Goal: Information Seeking & Learning: Check status

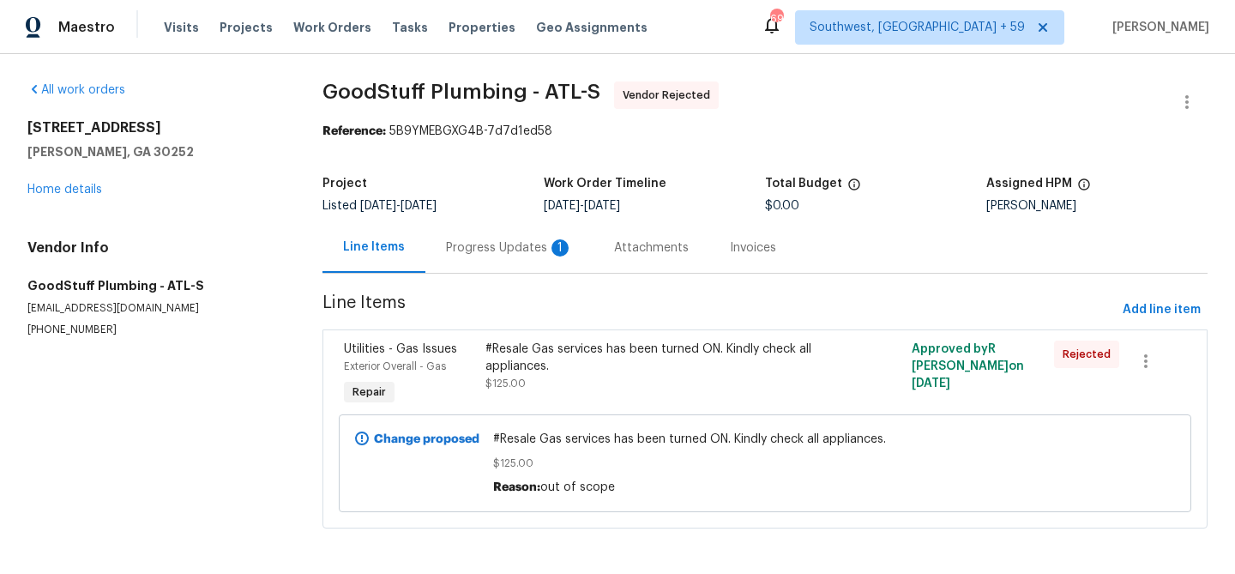
scroll to position [43, 0]
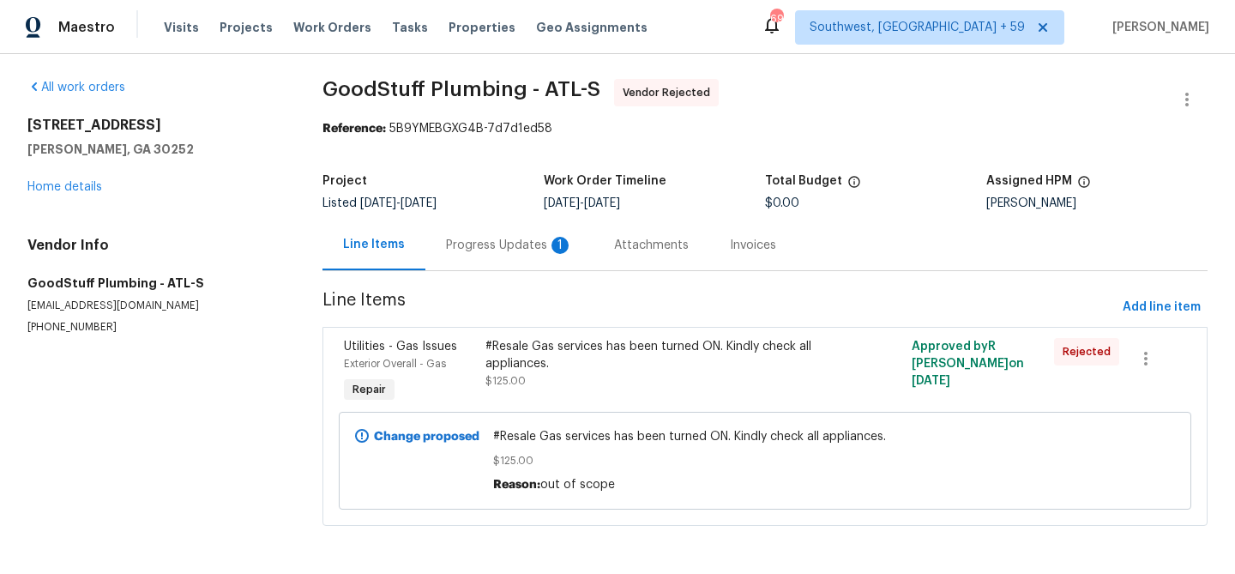
click at [486, 237] on div "Progress Updates 1" at bounding box center [509, 245] width 127 height 17
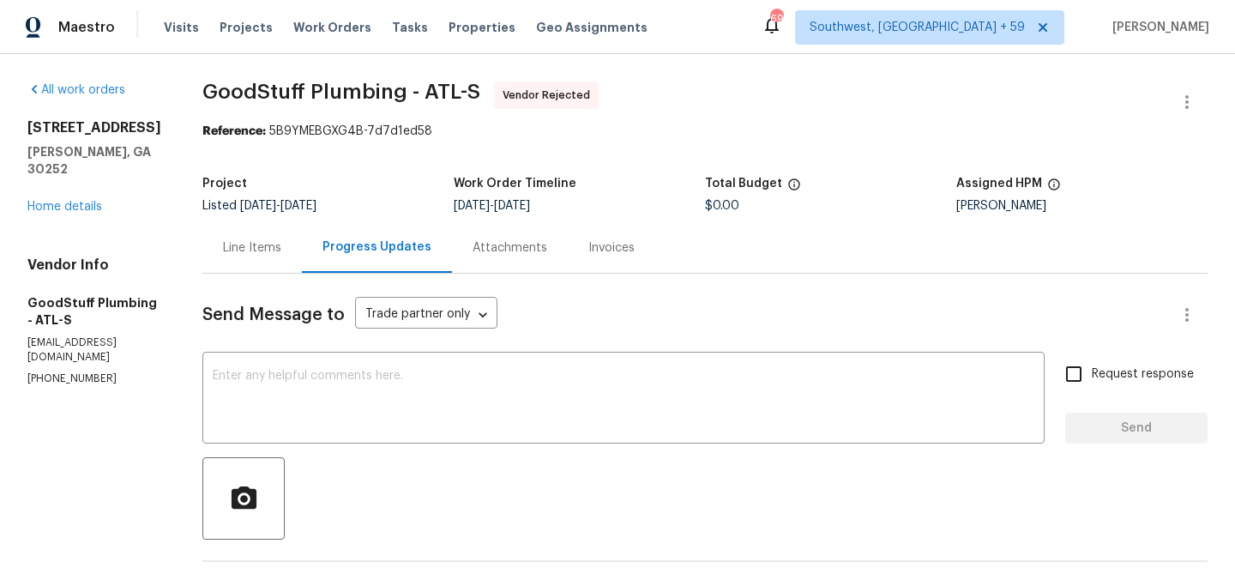
click at [281, 256] on div "Line Items" at bounding box center [252, 247] width 58 height 17
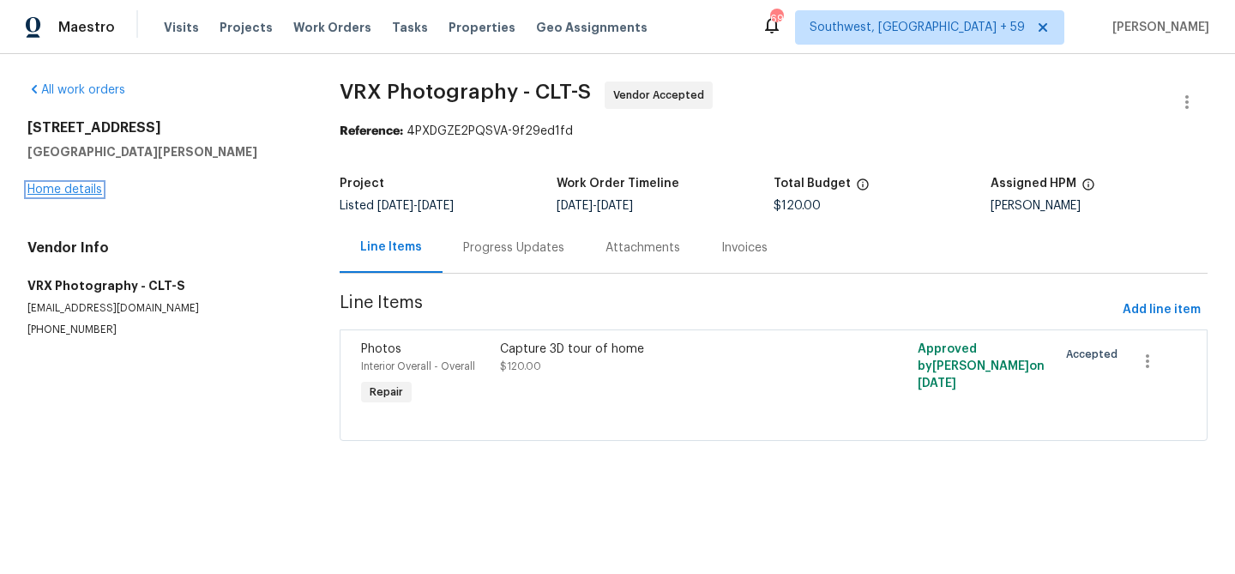
click at [65, 195] on link "Home details" at bounding box center [64, 189] width 75 height 12
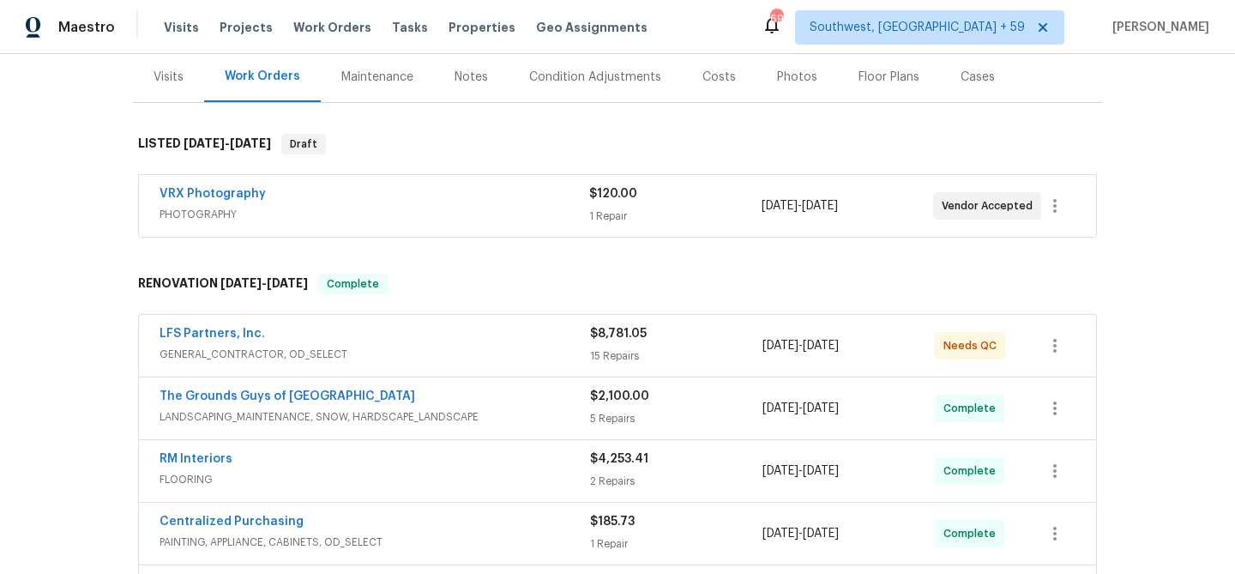
scroll to position [289, 0]
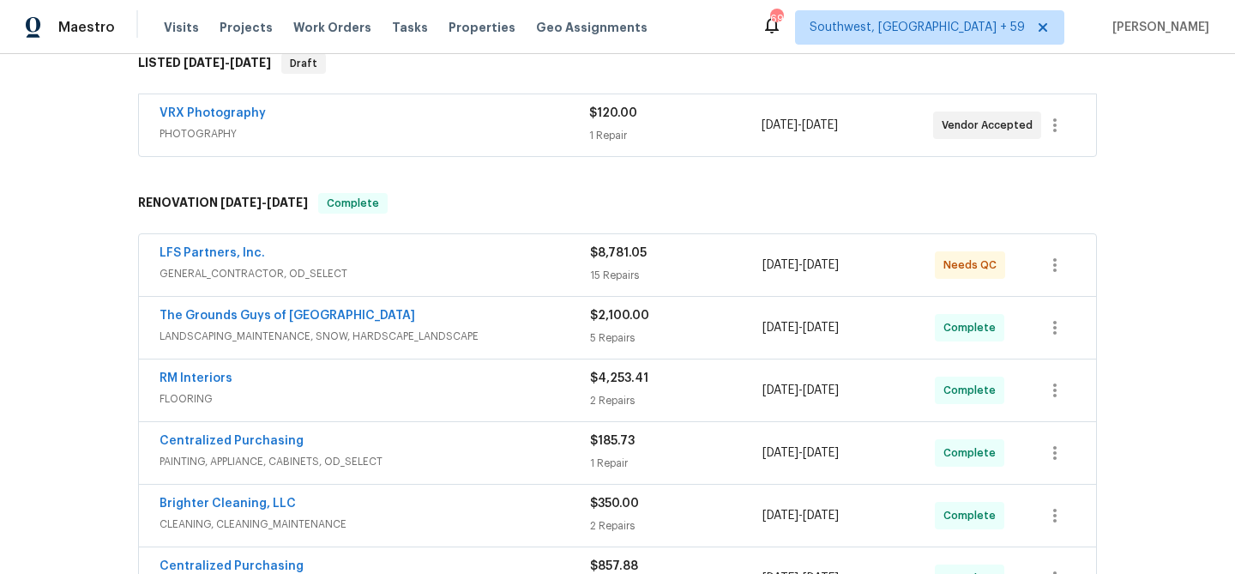
click at [310, 286] on div "LFS Partners, Inc. GENERAL_CONTRACTOR, OD_SELECT" at bounding box center [374, 264] width 430 height 41
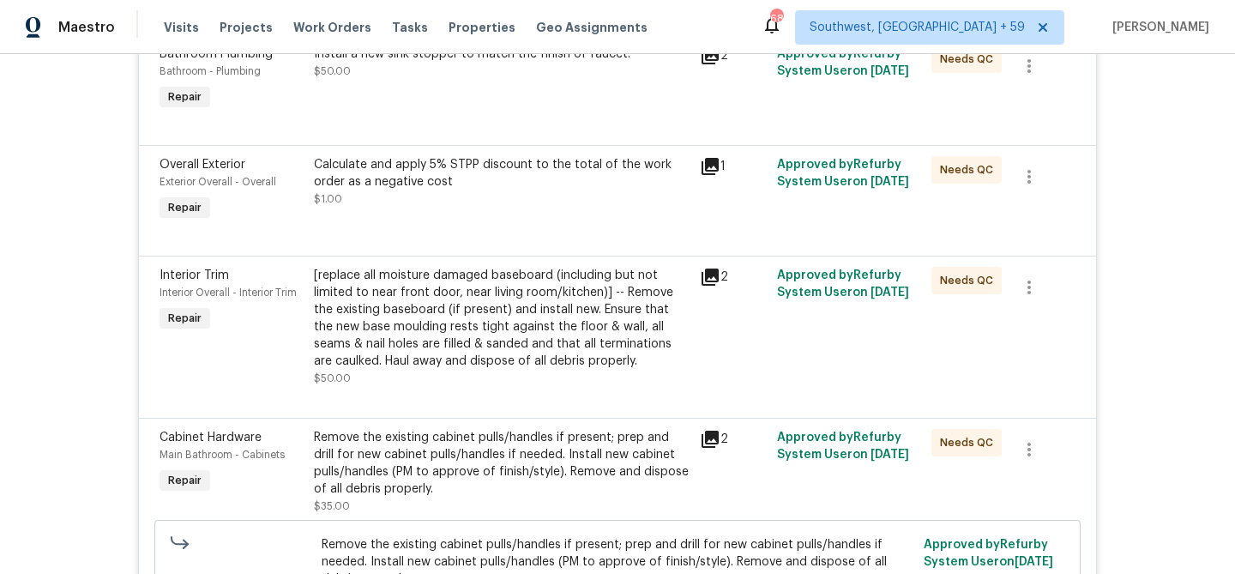
scroll to position [0, 0]
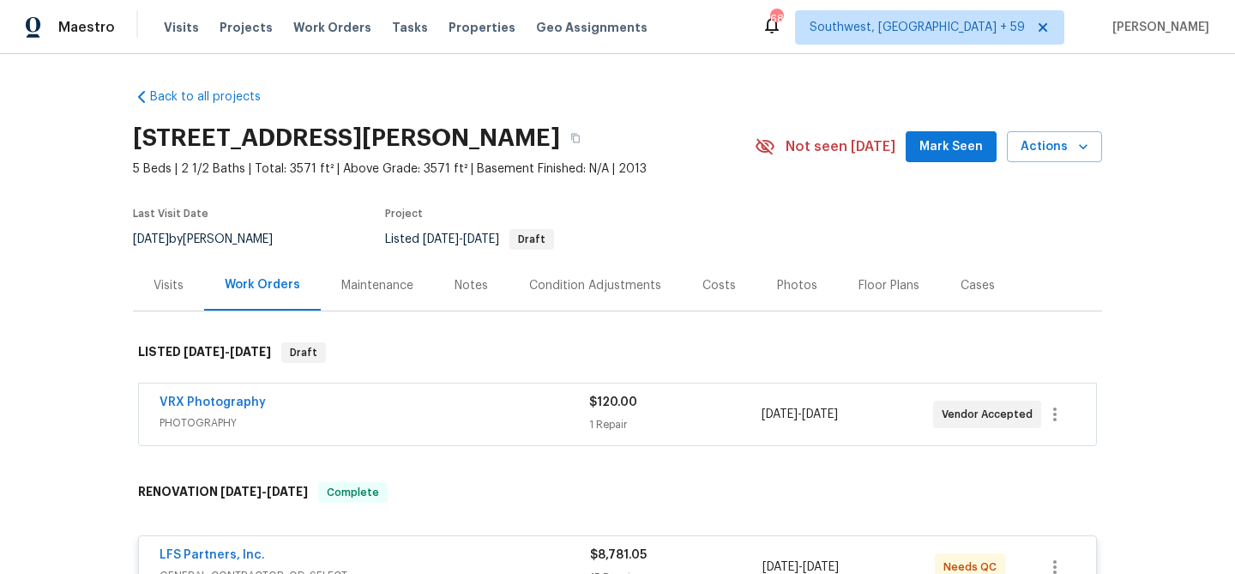
click at [179, 310] on div "Visits" at bounding box center [168, 285] width 71 height 51
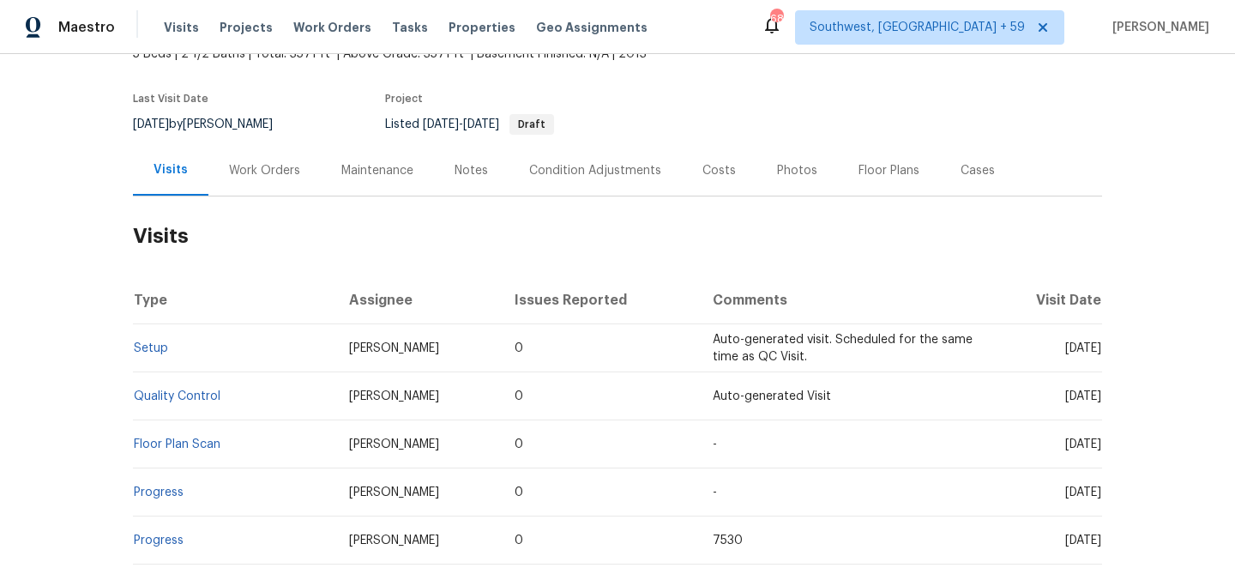
scroll to position [159, 0]
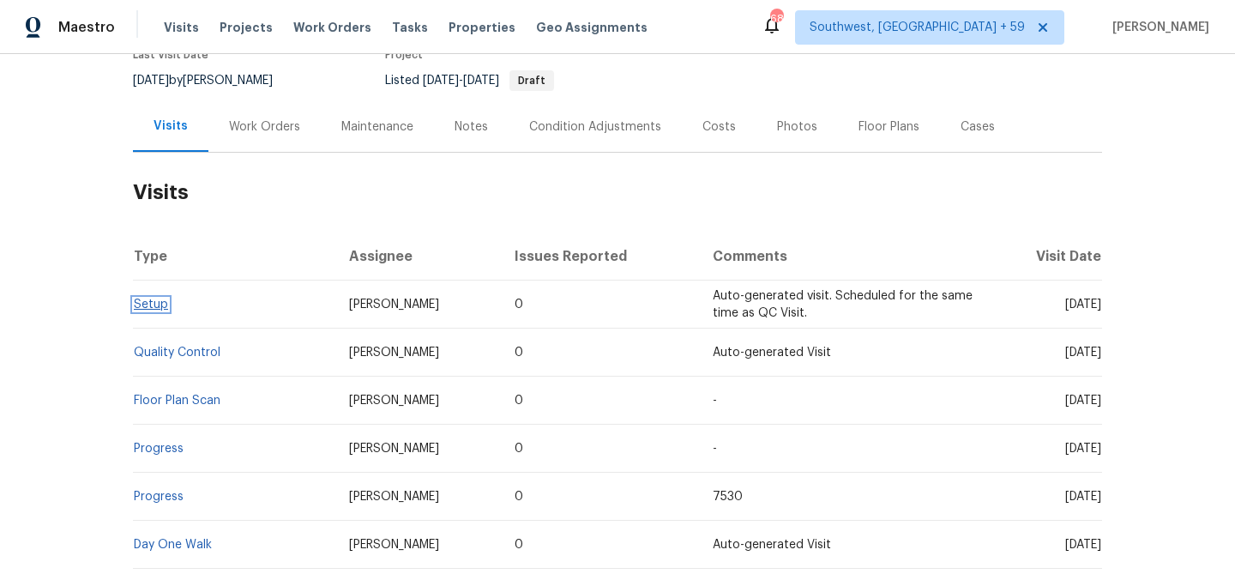
click at [160, 310] on link "Setup" at bounding box center [151, 304] width 34 height 12
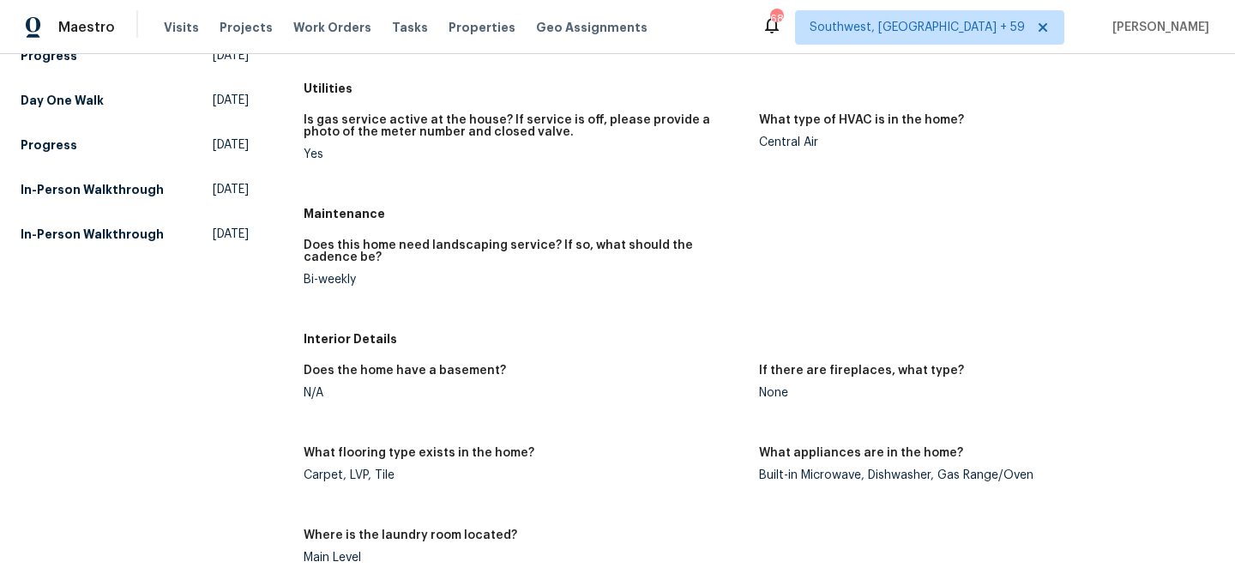
scroll to position [369, 0]
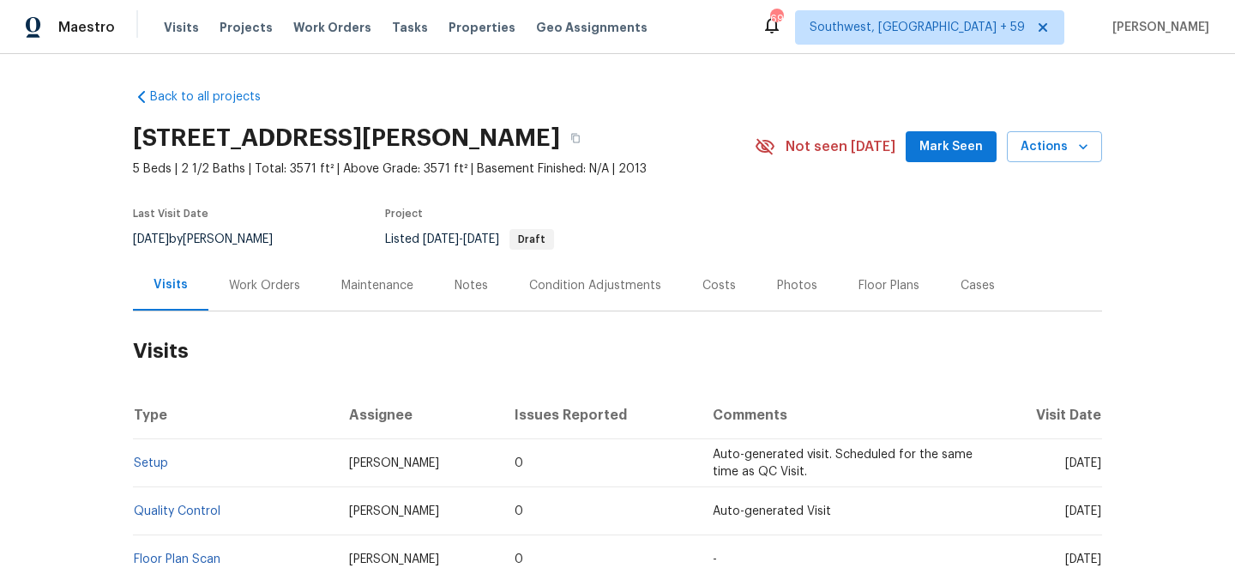
click at [256, 310] on div "Work Orders" at bounding box center [264, 285] width 112 height 51
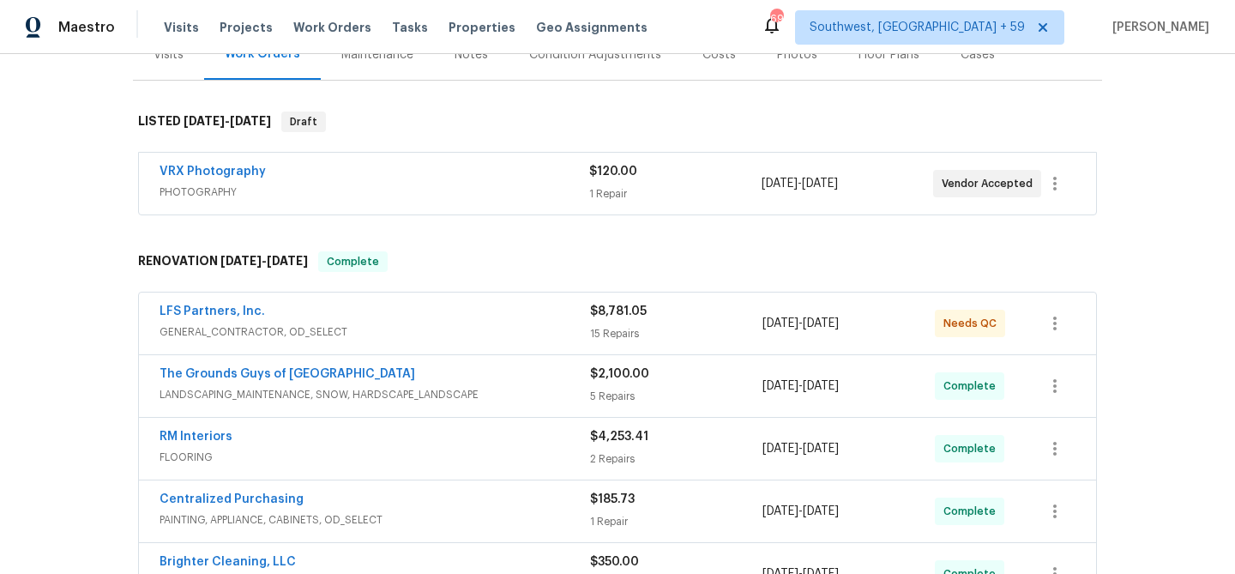
scroll to position [231, 0]
click at [212, 203] on div "VRX Photography PHOTOGRAPHY" at bounding box center [374, 182] width 430 height 41
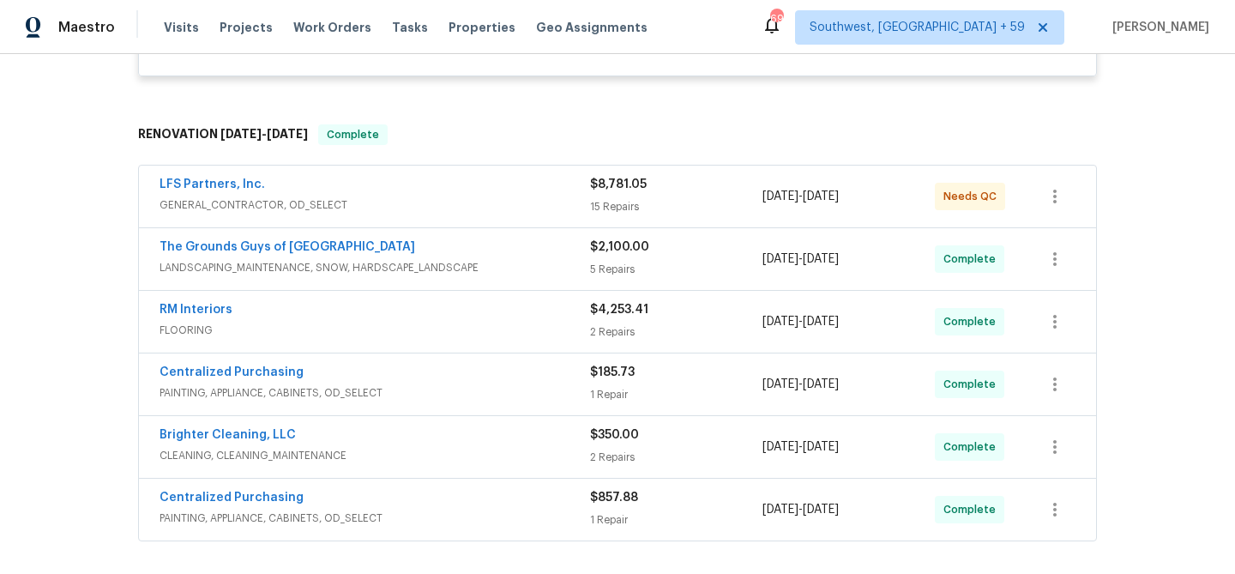
scroll to position [530, 0]
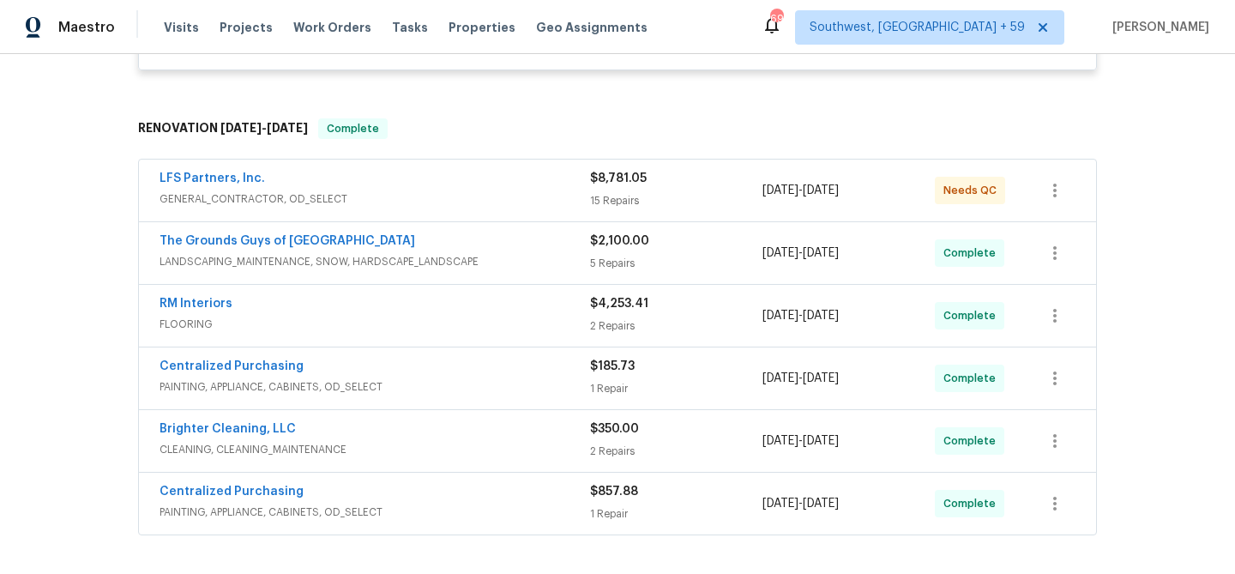
click at [213, 211] on div "LFS Partners, Inc. GENERAL_CONTRACTOR, OD_SELECT" at bounding box center [374, 190] width 430 height 41
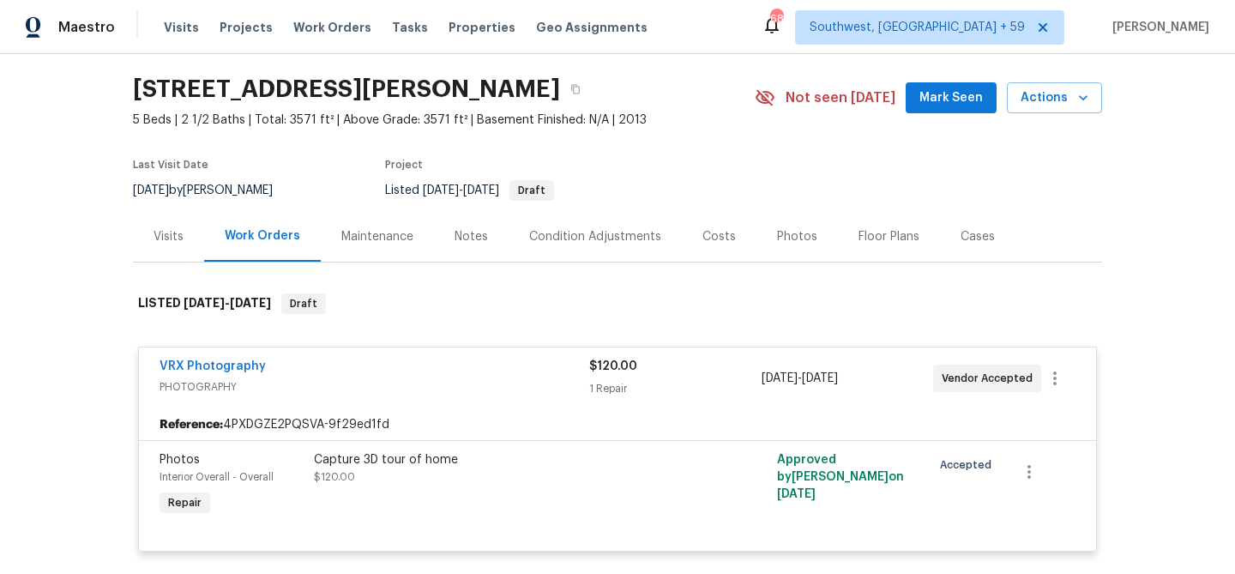
scroll to position [0, 0]
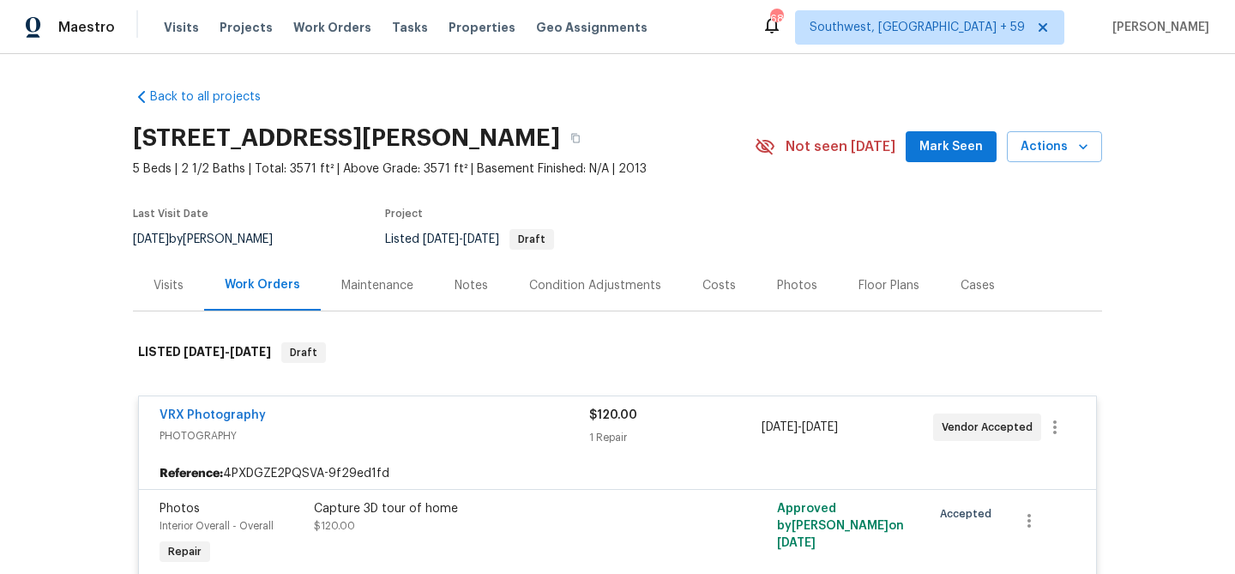
click at [163, 294] on div "Visits" at bounding box center [168, 285] width 30 height 17
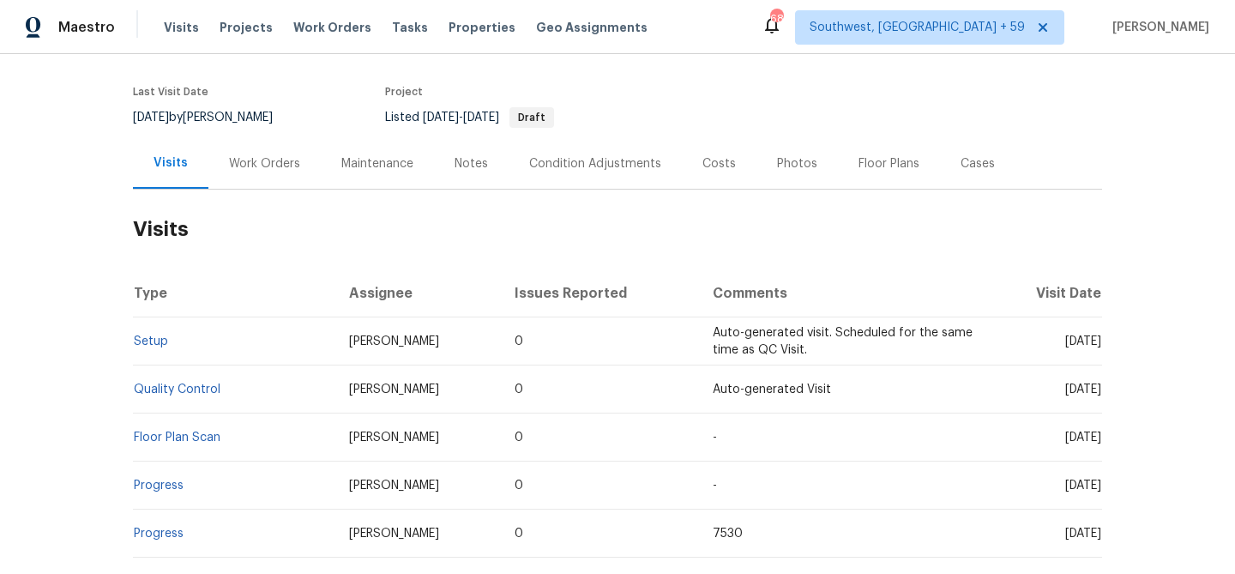
scroll to position [134, 0]
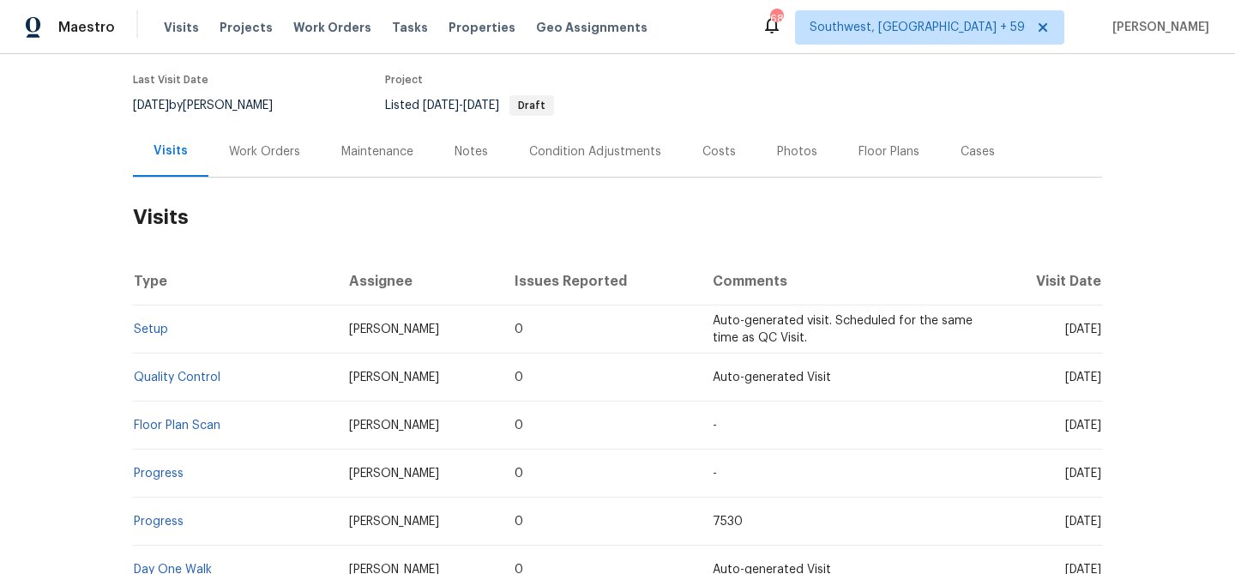
click at [255, 160] on div "Work Orders" at bounding box center [264, 151] width 71 height 17
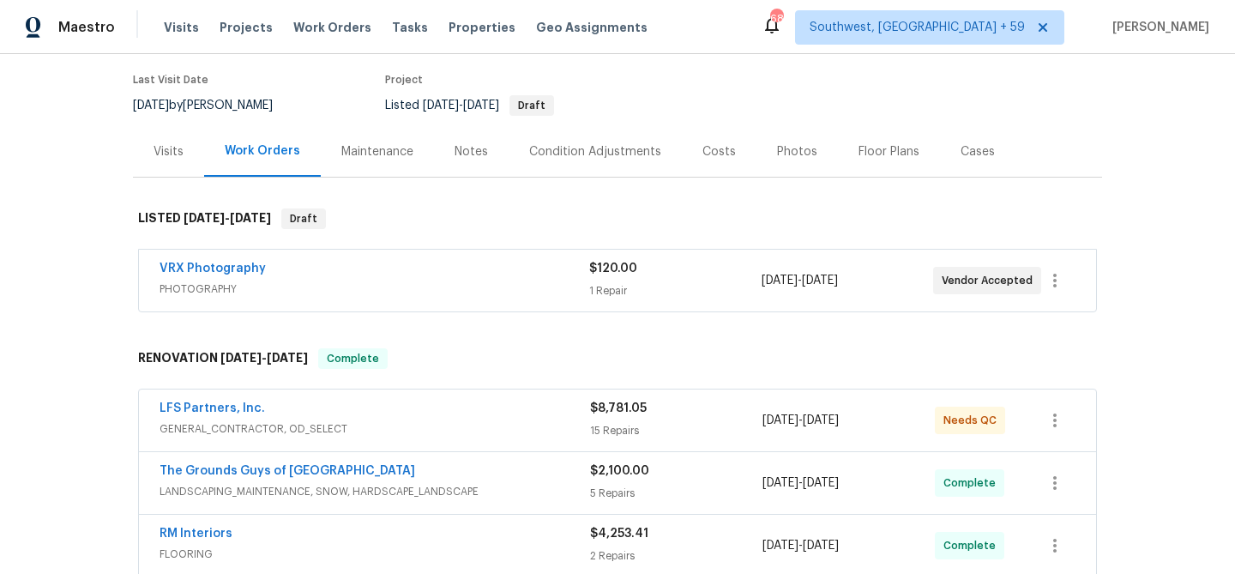
click at [358, 301] on div "VRX Photography PHOTOGRAPHY" at bounding box center [374, 280] width 430 height 41
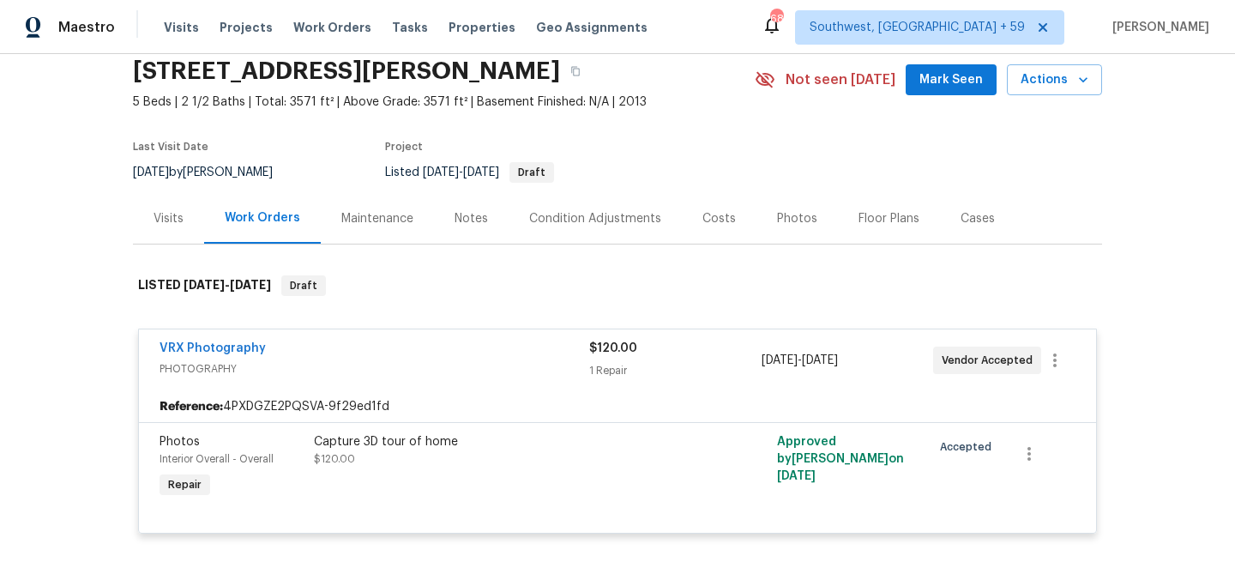
click at [486, 233] on div "Notes" at bounding box center [471, 218] width 75 height 51
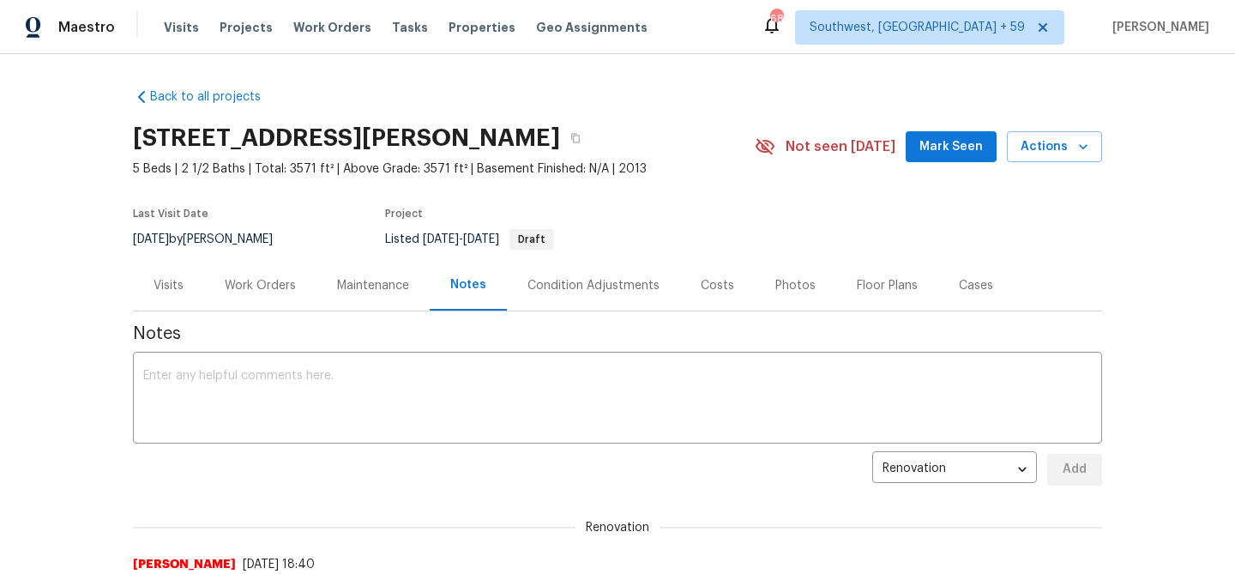
click at [610, 309] on div "Condition Adjustments" at bounding box center [593, 285] width 173 height 51
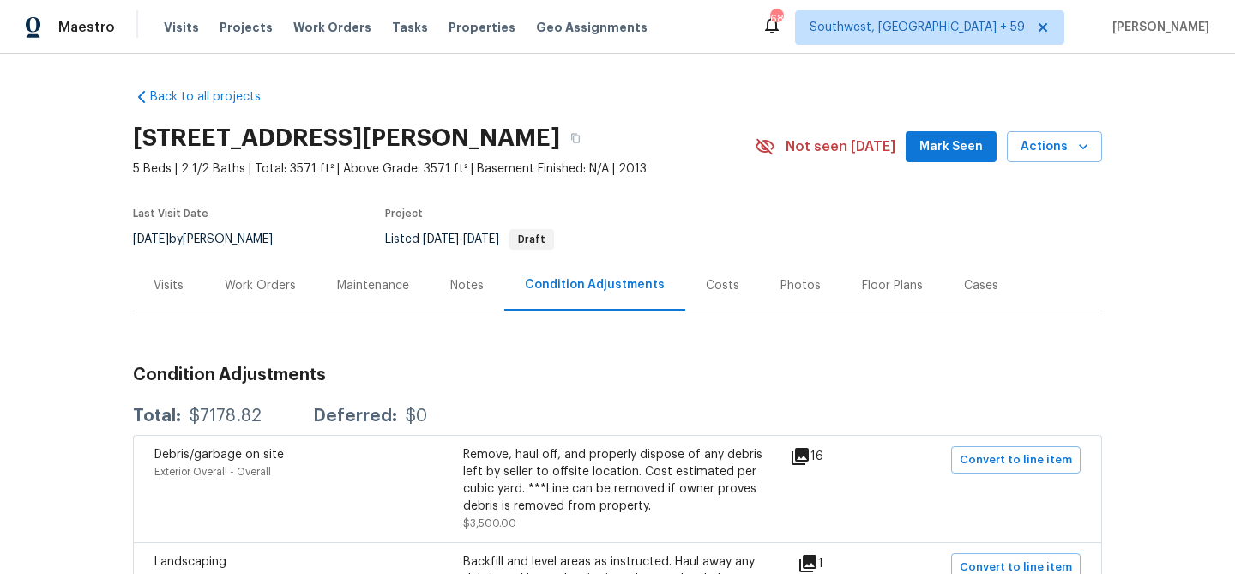
click at [482, 294] on div "Notes" at bounding box center [466, 285] width 33 height 17
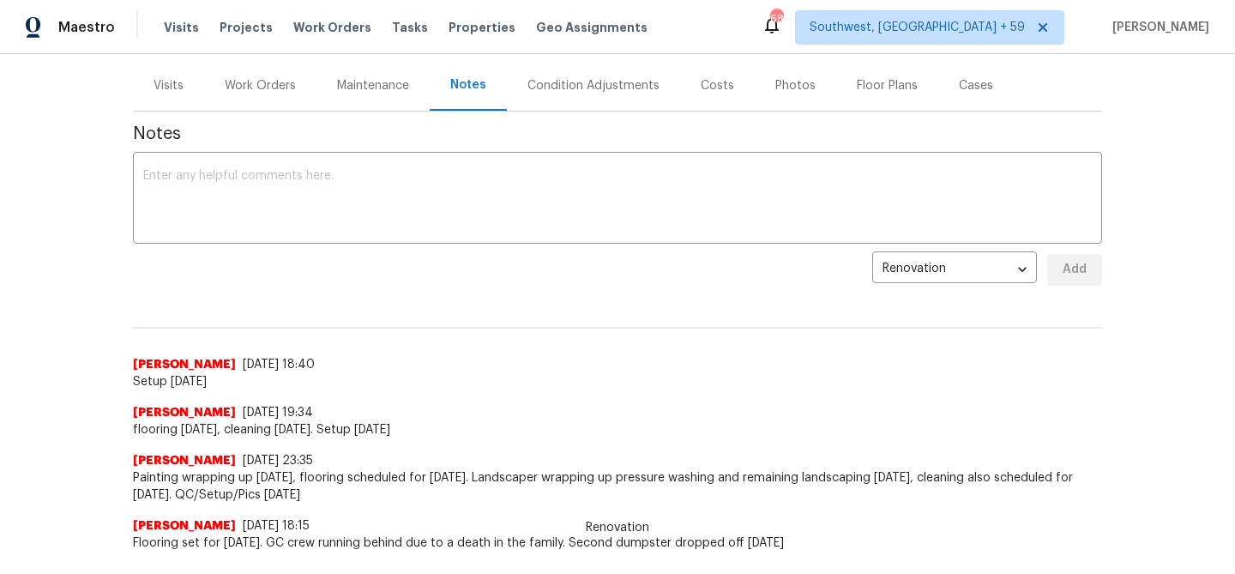
scroll to position [141, 0]
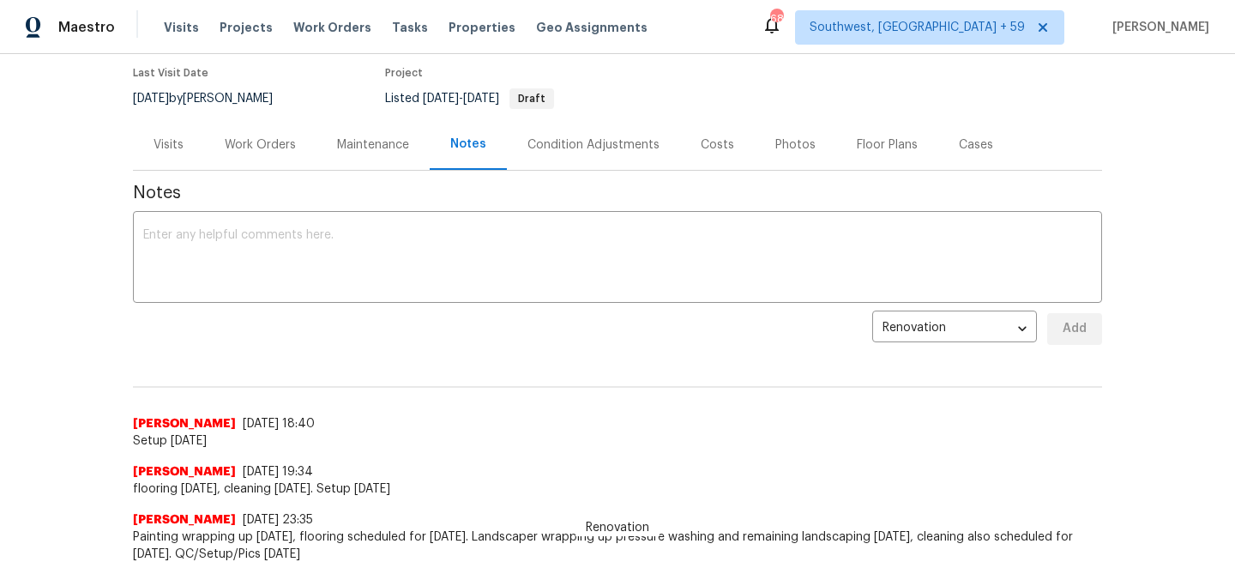
click at [389, 170] on div "Maintenance" at bounding box center [372, 144] width 113 height 51
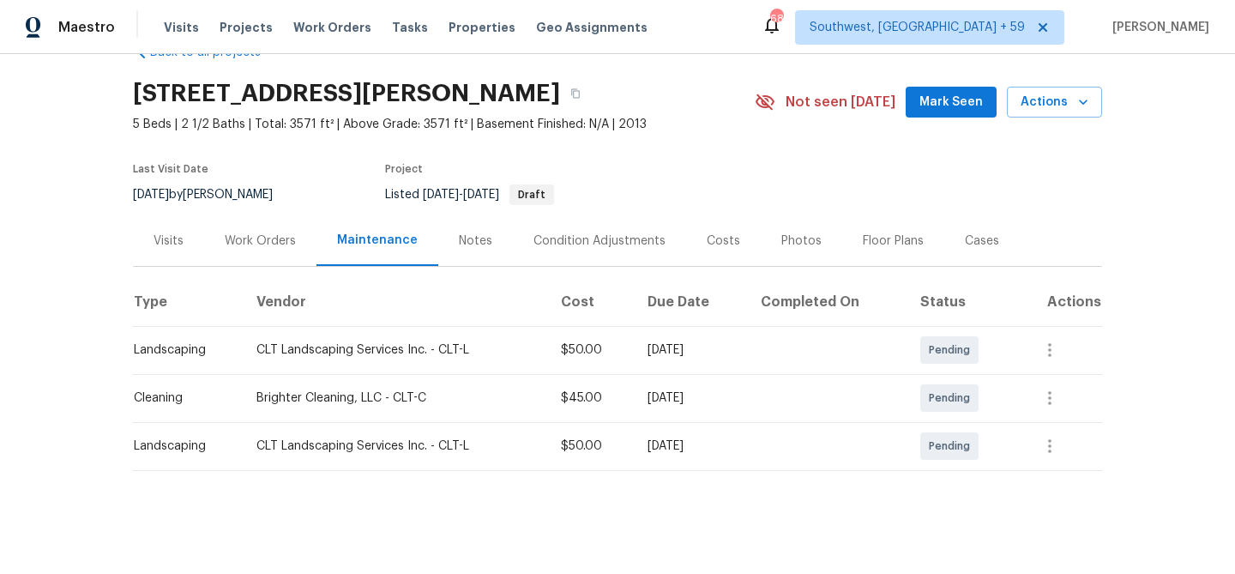
scroll to position [79, 0]
click at [281, 237] on div "Work Orders" at bounding box center [260, 240] width 71 height 17
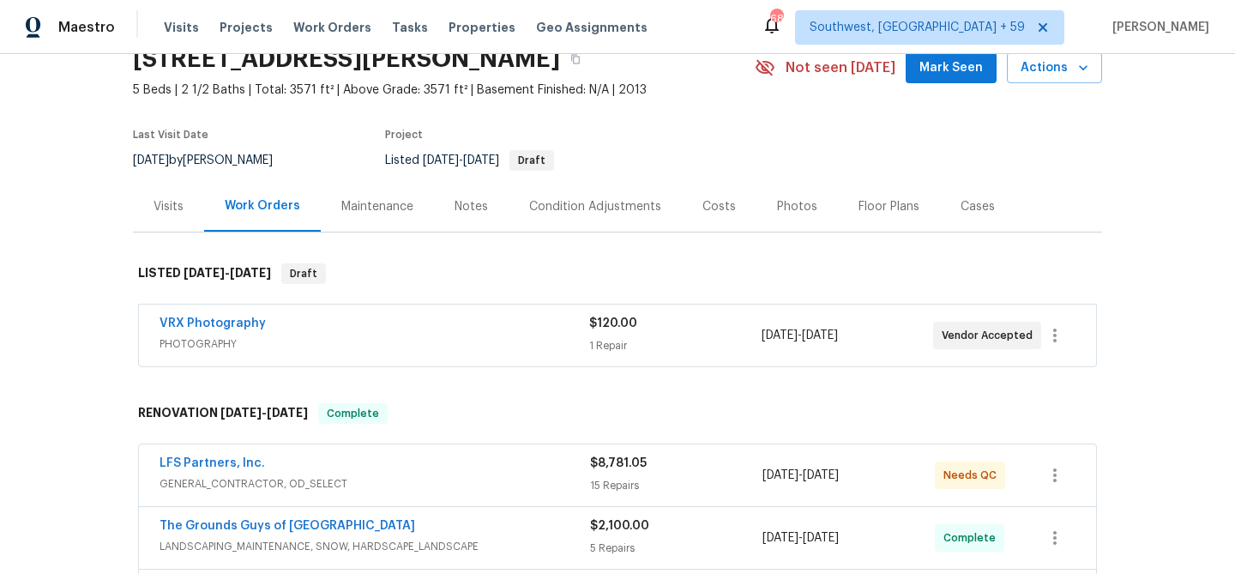
click at [148, 227] on div "Visits" at bounding box center [168, 206] width 71 height 51
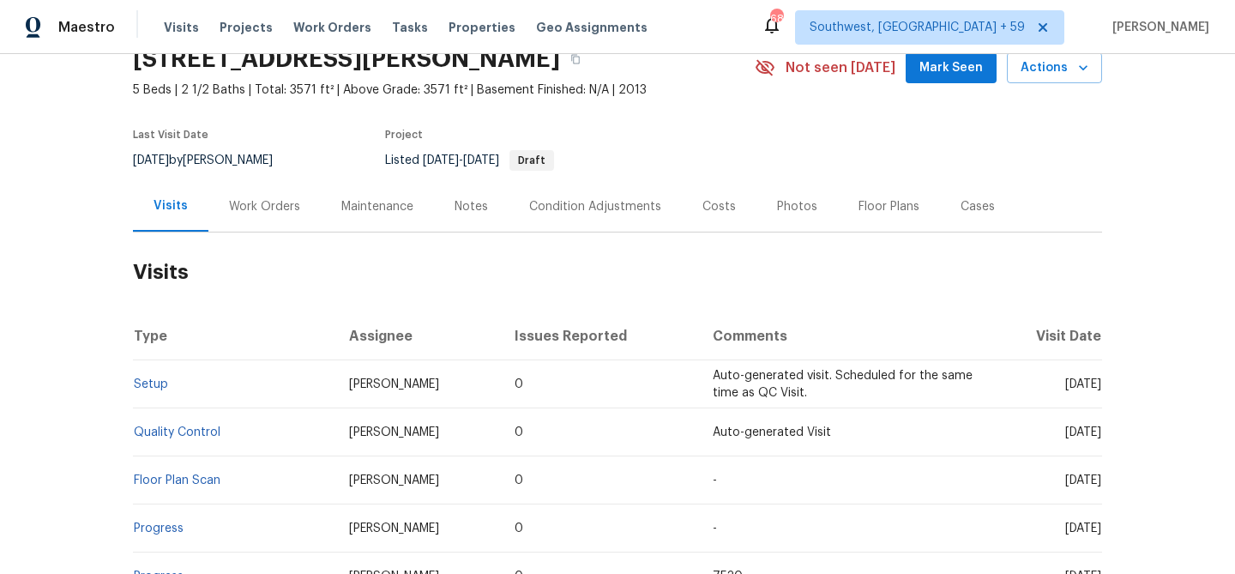
click at [282, 215] on div "Work Orders" at bounding box center [264, 206] width 71 height 17
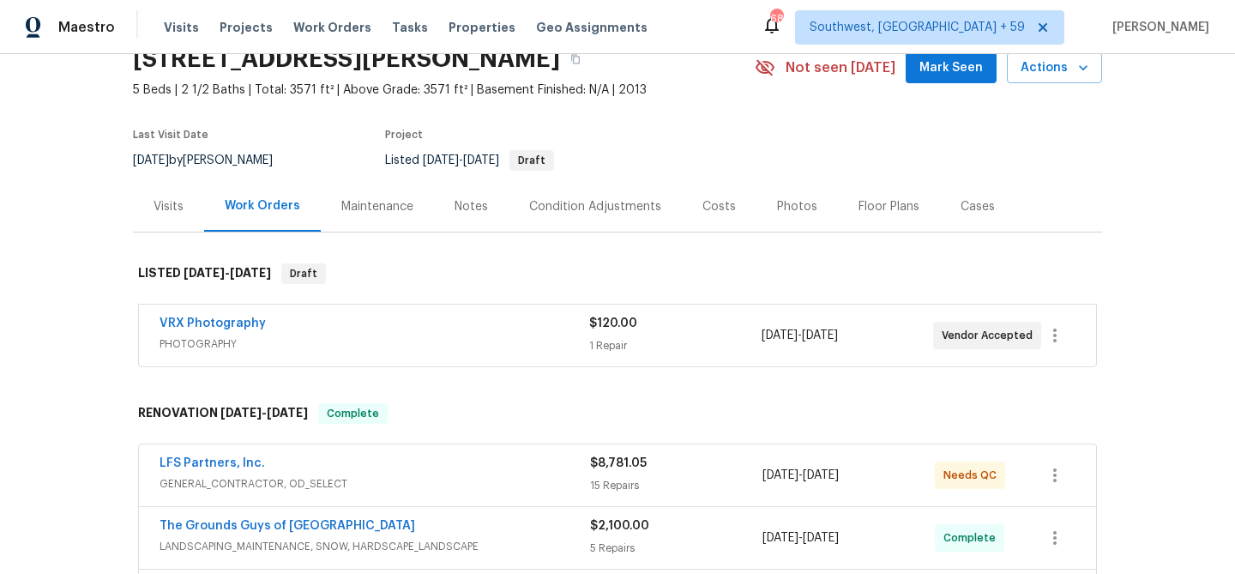
click at [179, 215] on div "Visits" at bounding box center [168, 206] width 30 height 17
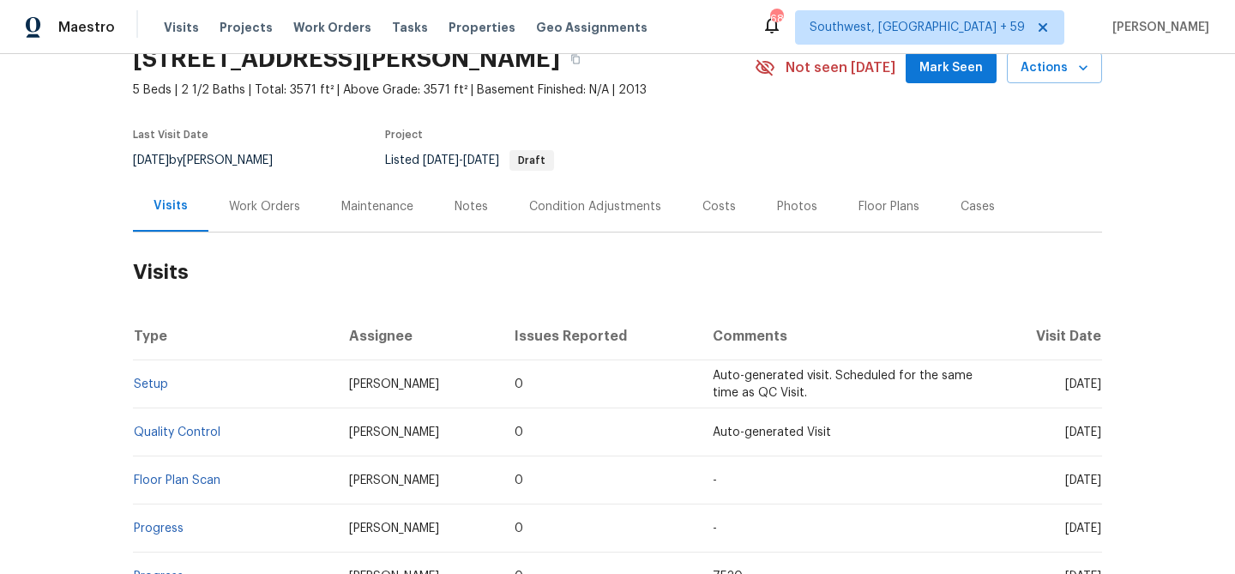
click at [231, 227] on div "Work Orders" at bounding box center [264, 206] width 112 height 51
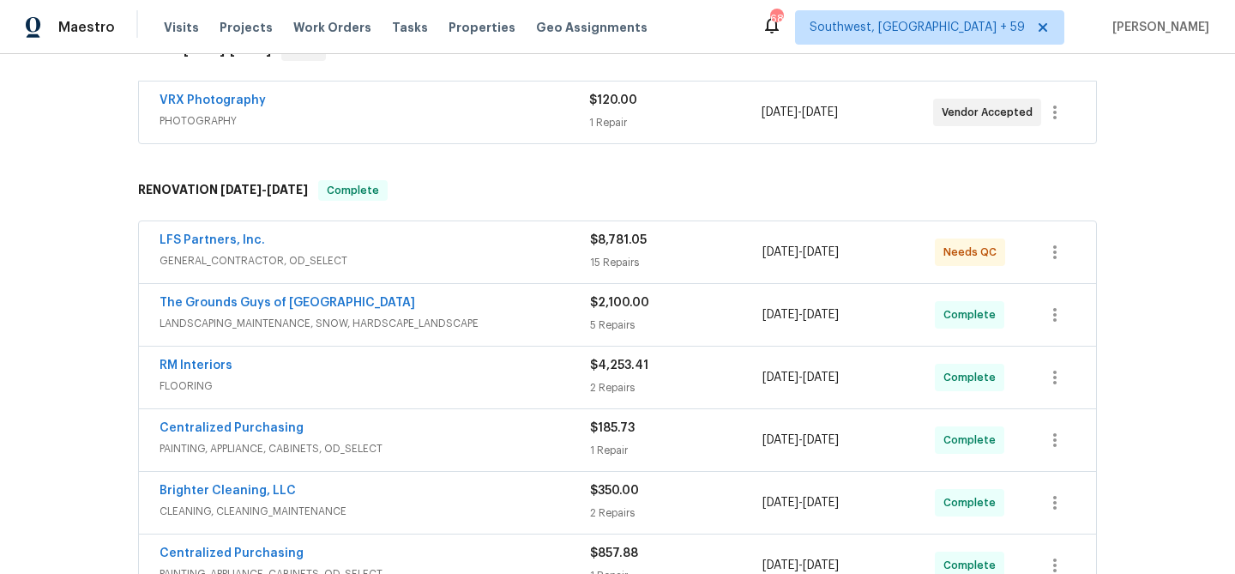
scroll to position [310, 0]
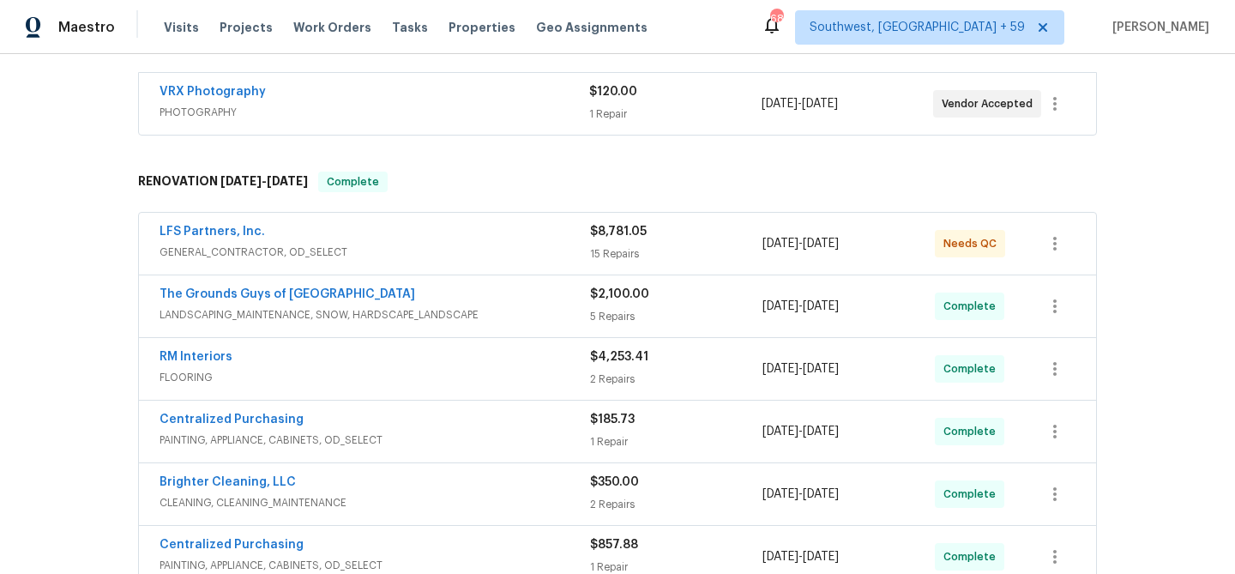
click at [282, 104] on div "VRX Photography" at bounding box center [374, 93] width 430 height 21
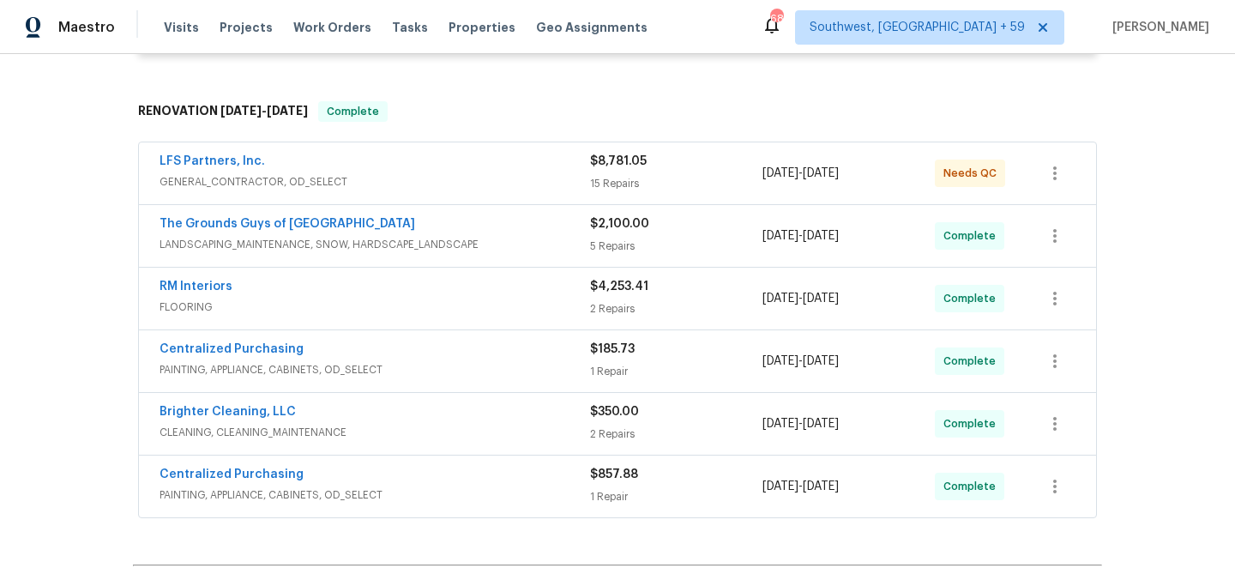
scroll to position [555, 0]
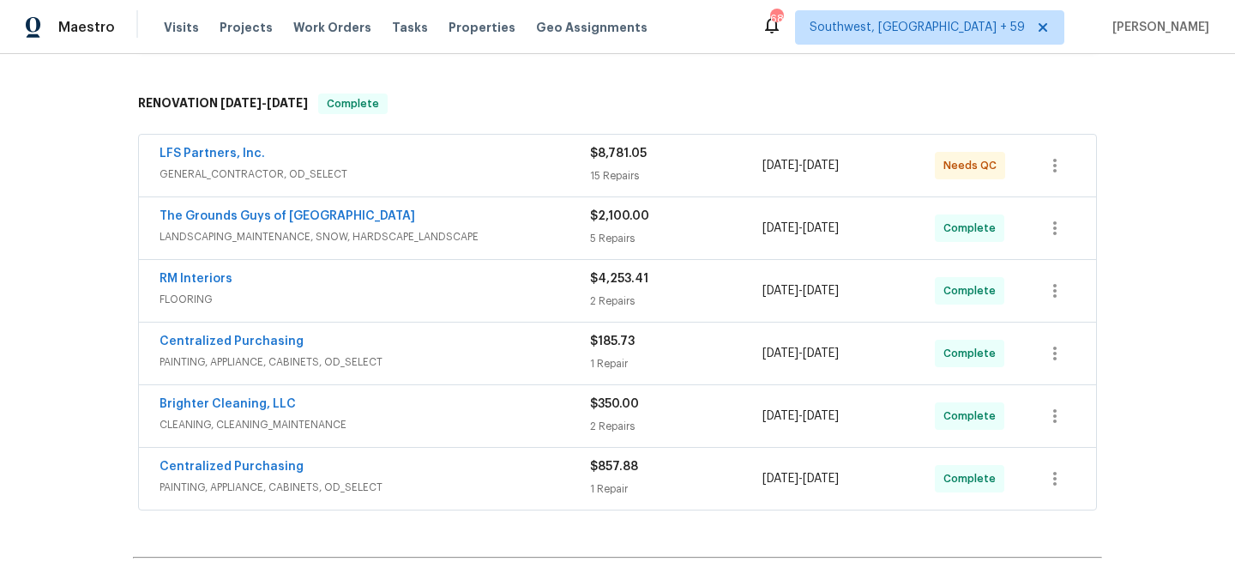
click at [323, 183] on span "GENERAL_CONTRACTOR, OD_SELECT" at bounding box center [374, 173] width 430 height 17
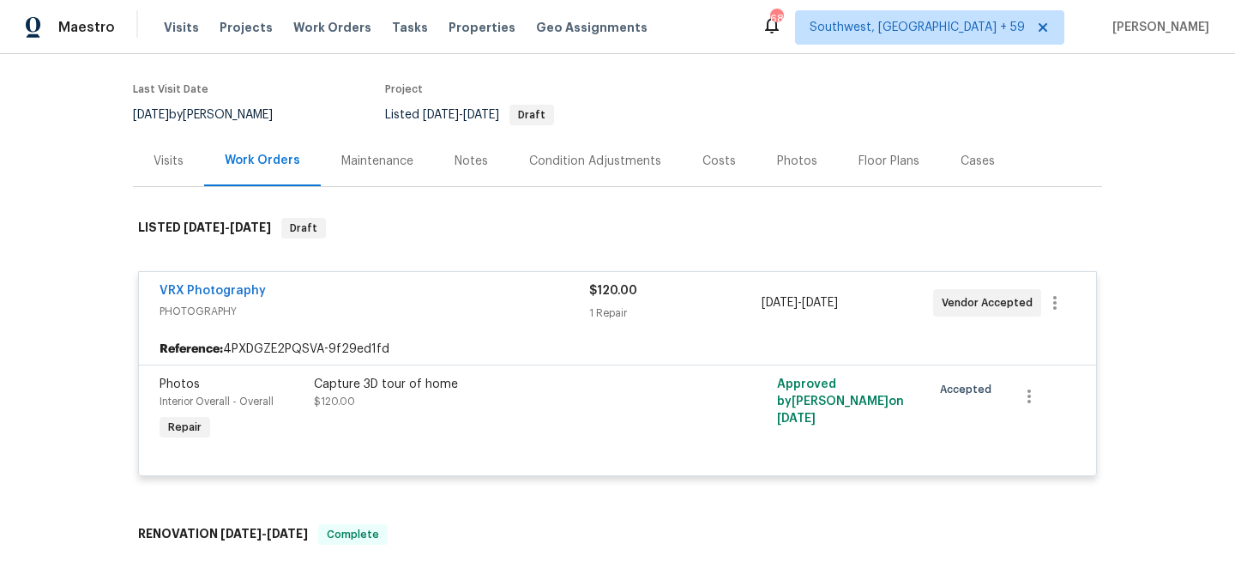
scroll to position [123, 0]
click at [175, 182] on div "Visits" at bounding box center [168, 161] width 71 height 51
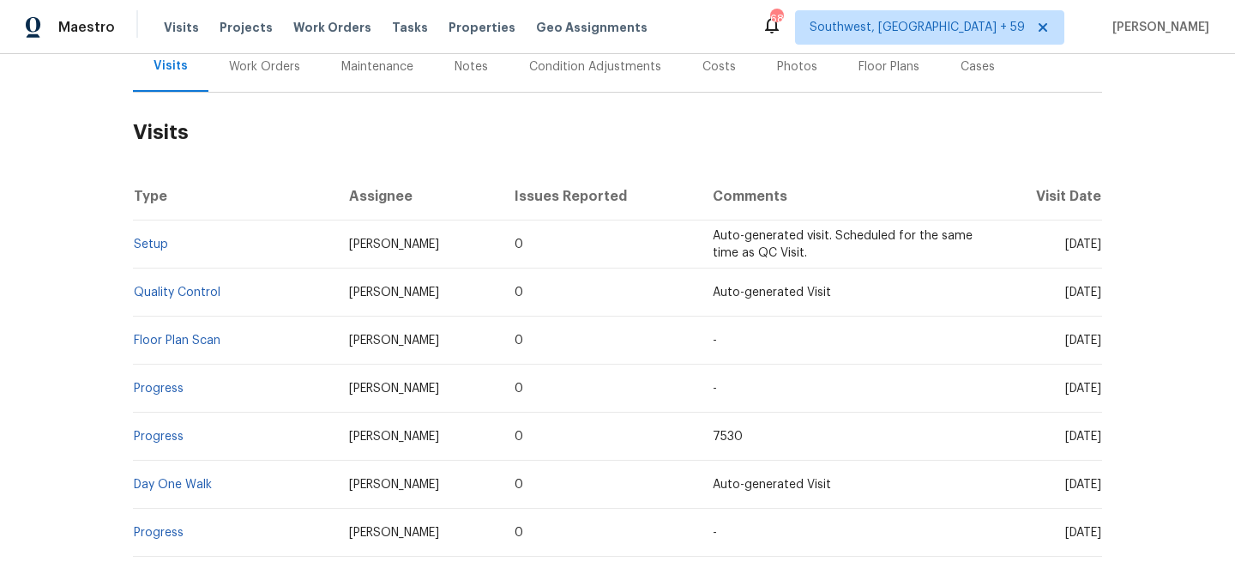
scroll to position [229, 0]
